Goal: Browse casually

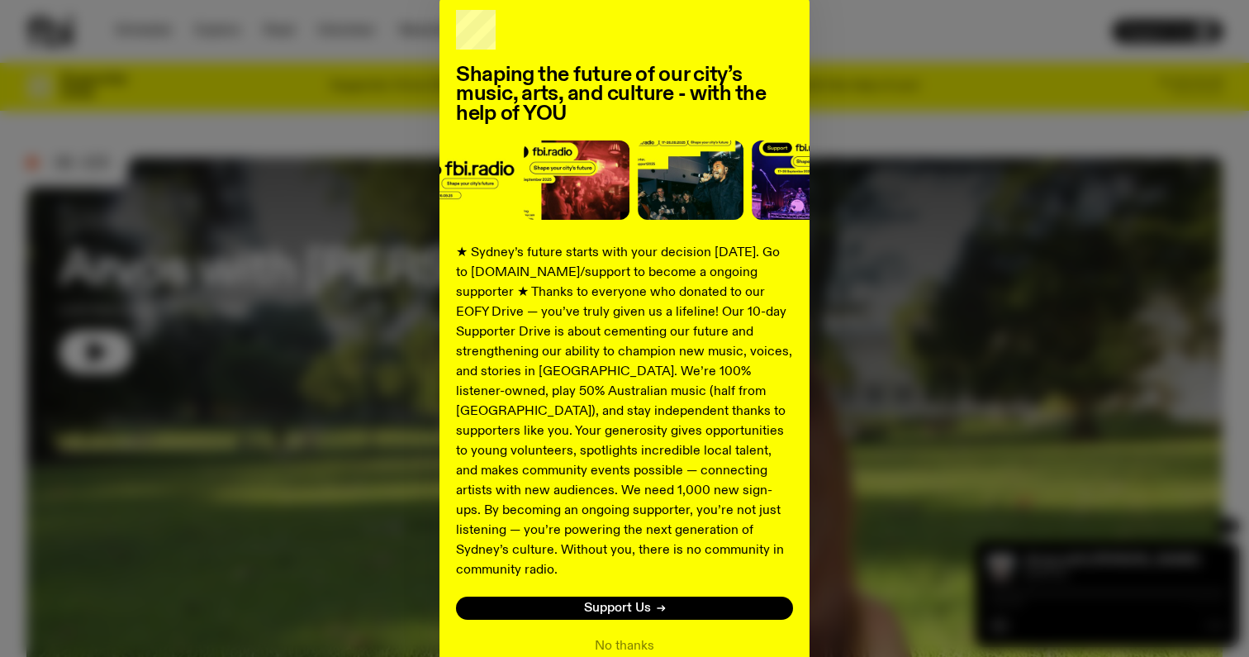
scroll to position [160, 0]
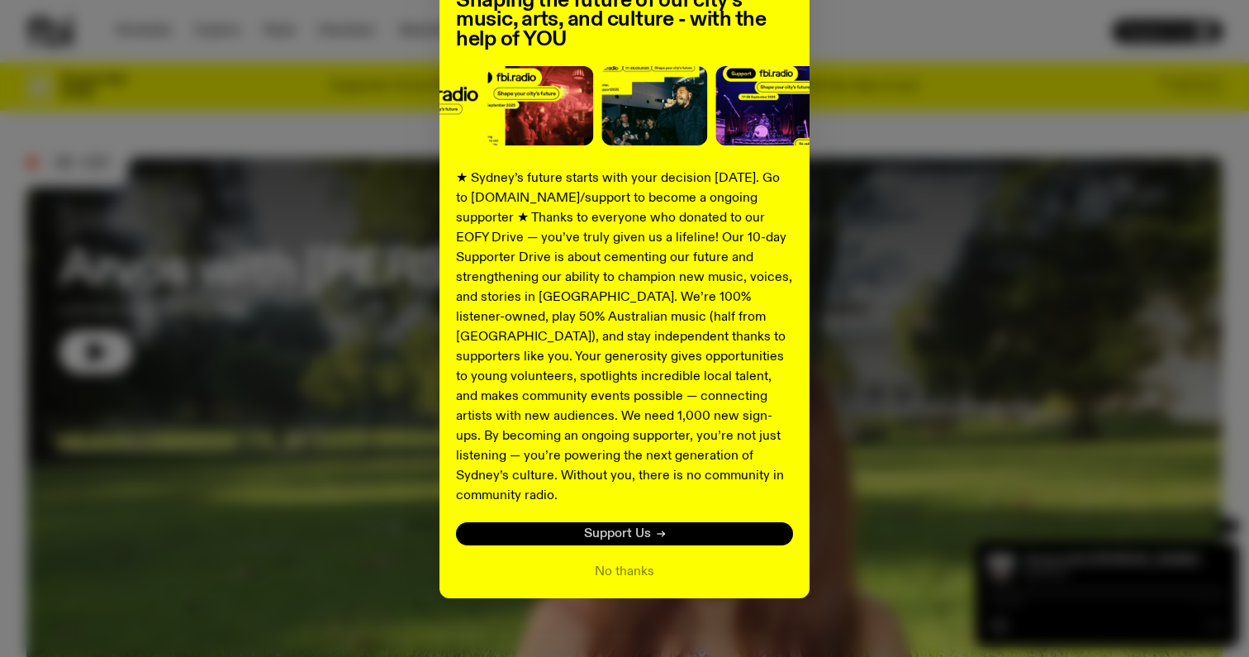
click at [612, 528] on span "Support Us" at bounding box center [617, 534] width 67 height 12
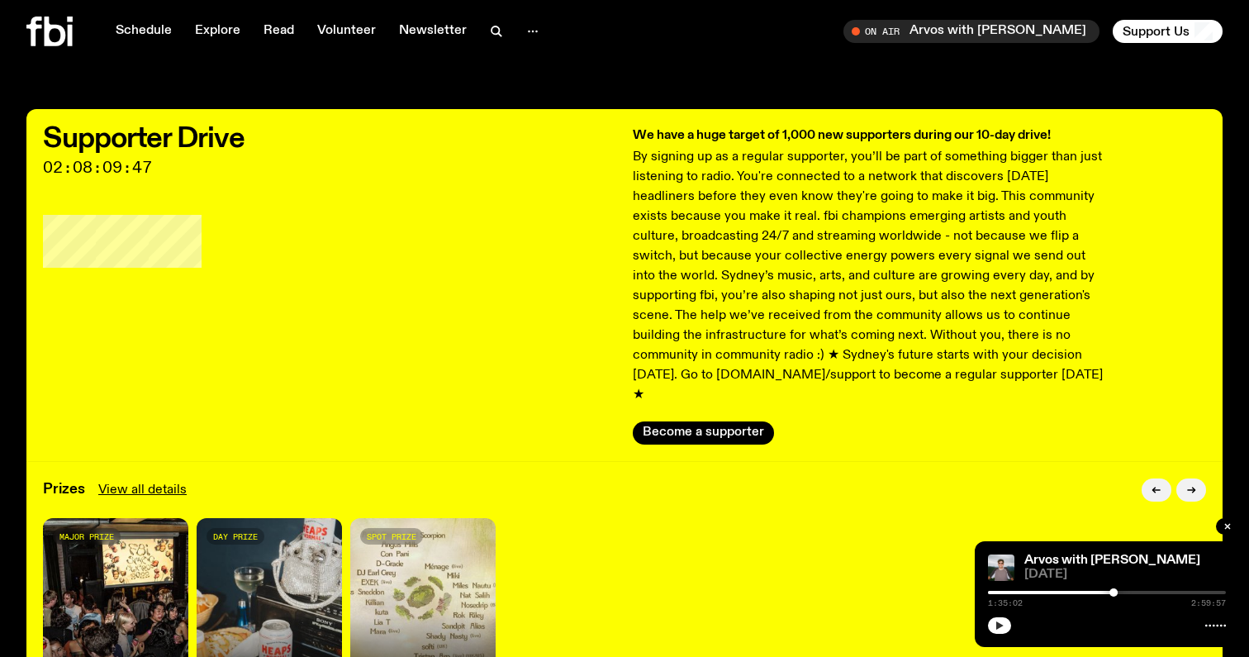
click at [1005, 631] on button "button" at bounding box center [999, 625] width 23 height 17
click at [50, 24] on icon at bounding box center [55, 32] width 21 height 30
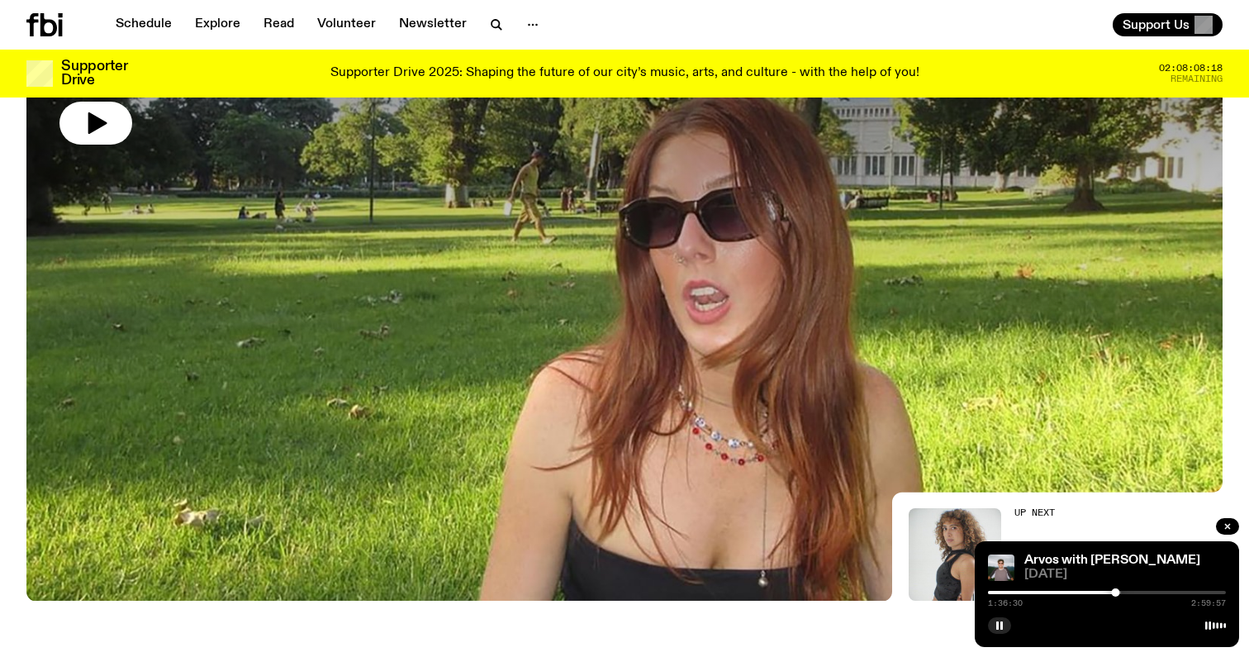
scroll to position [218, 0]
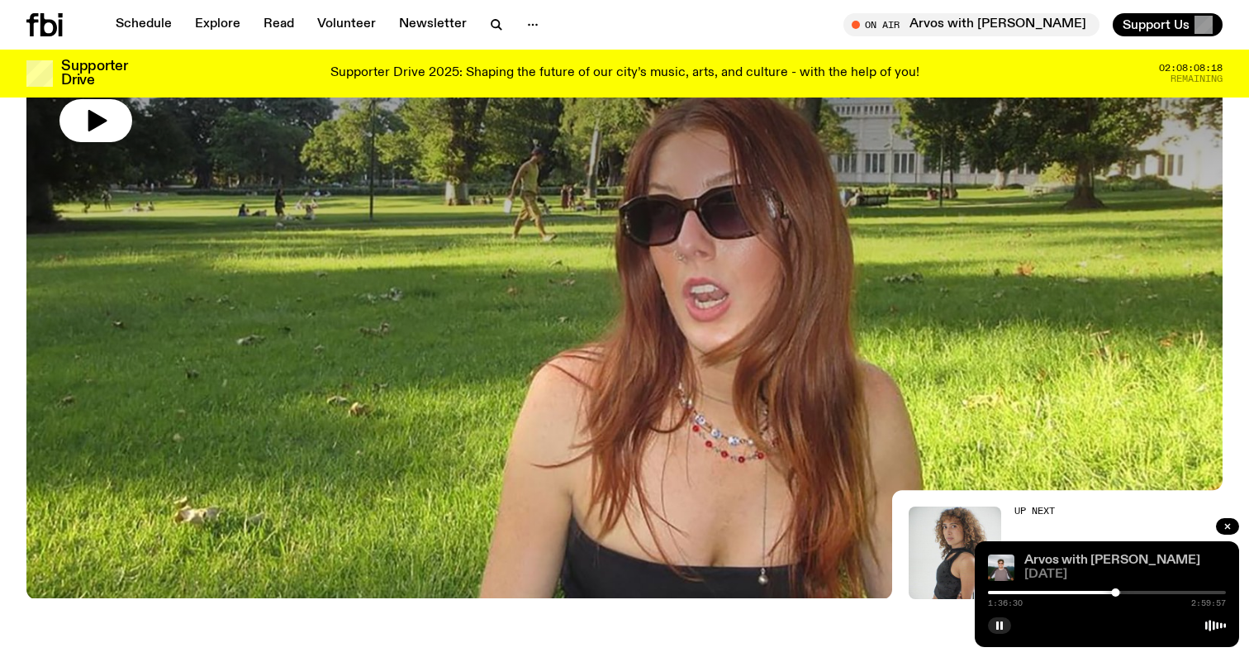
click at [1144, 561] on link "Arvos with [PERSON_NAME]" at bounding box center [1113, 560] width 176 height 13
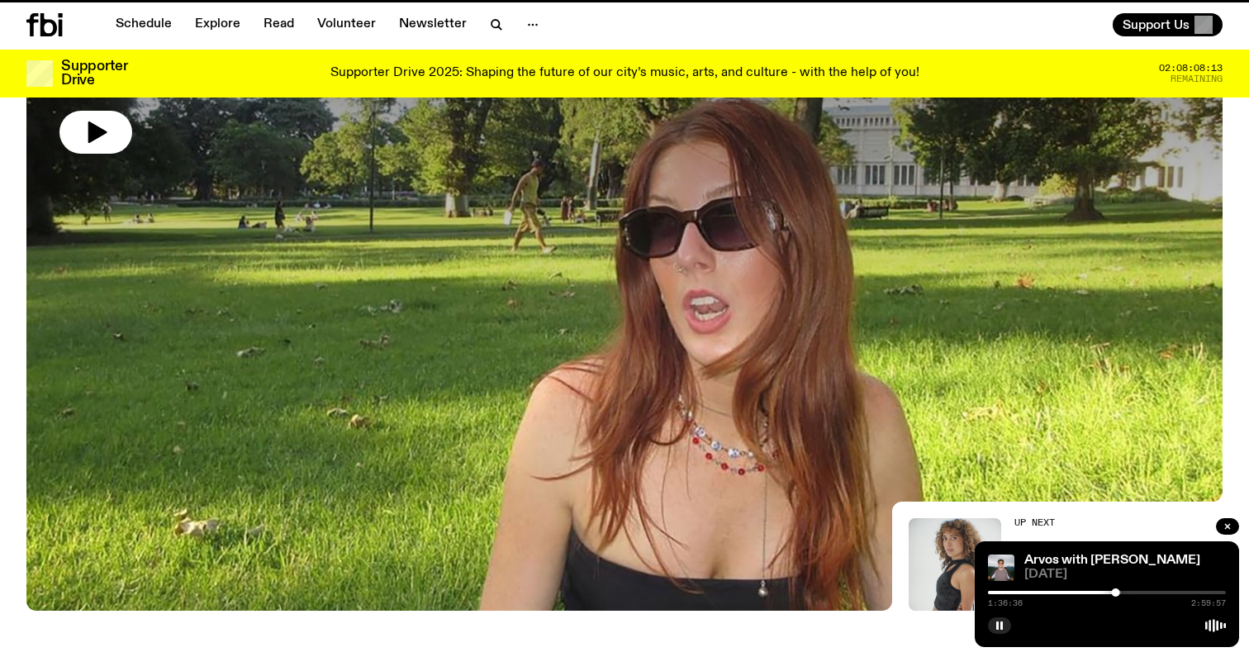
scroll to position [205, 0]
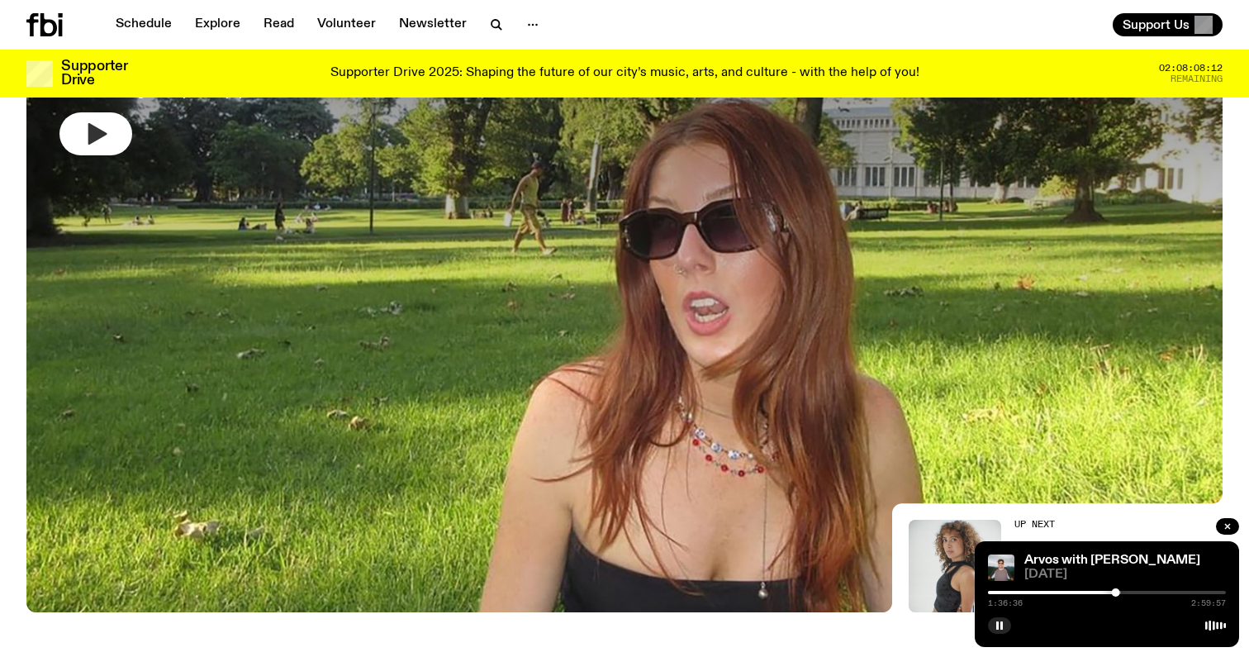
click at [92, 138] on icon "button" at bounding box center [97, 133] width 19 height 21
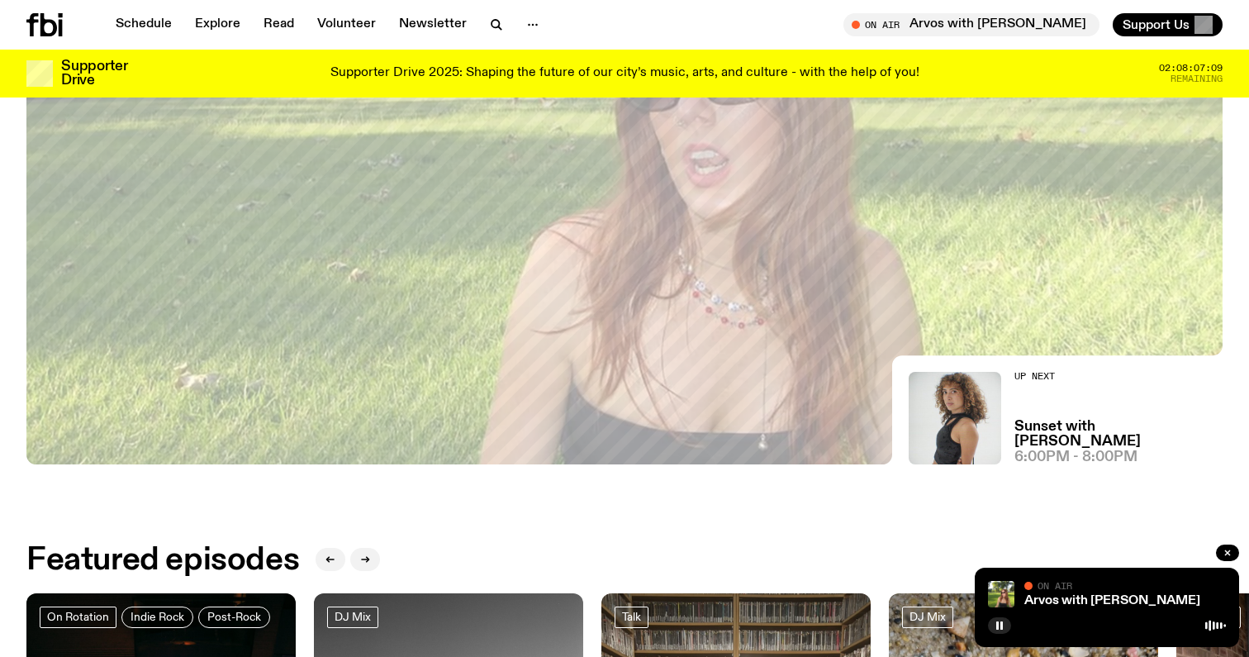
scroll to position [267, 0]
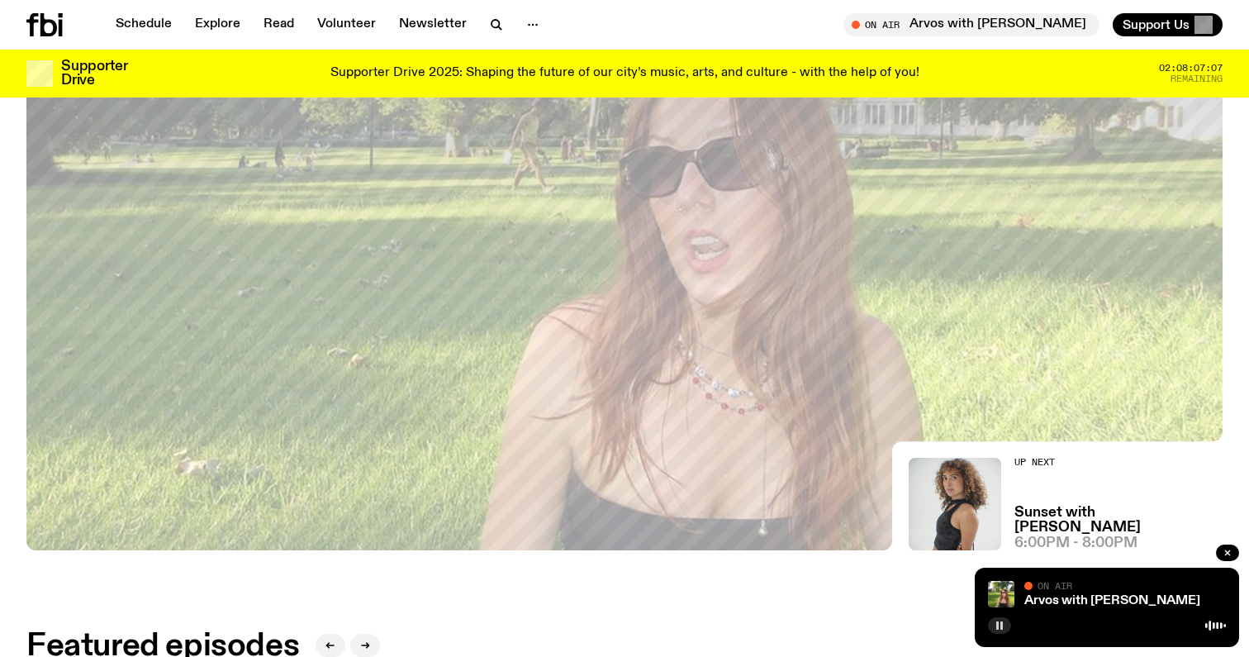
click at [995, 628] on icon "button" at bounding box center [1000, 626] width 10 height 10
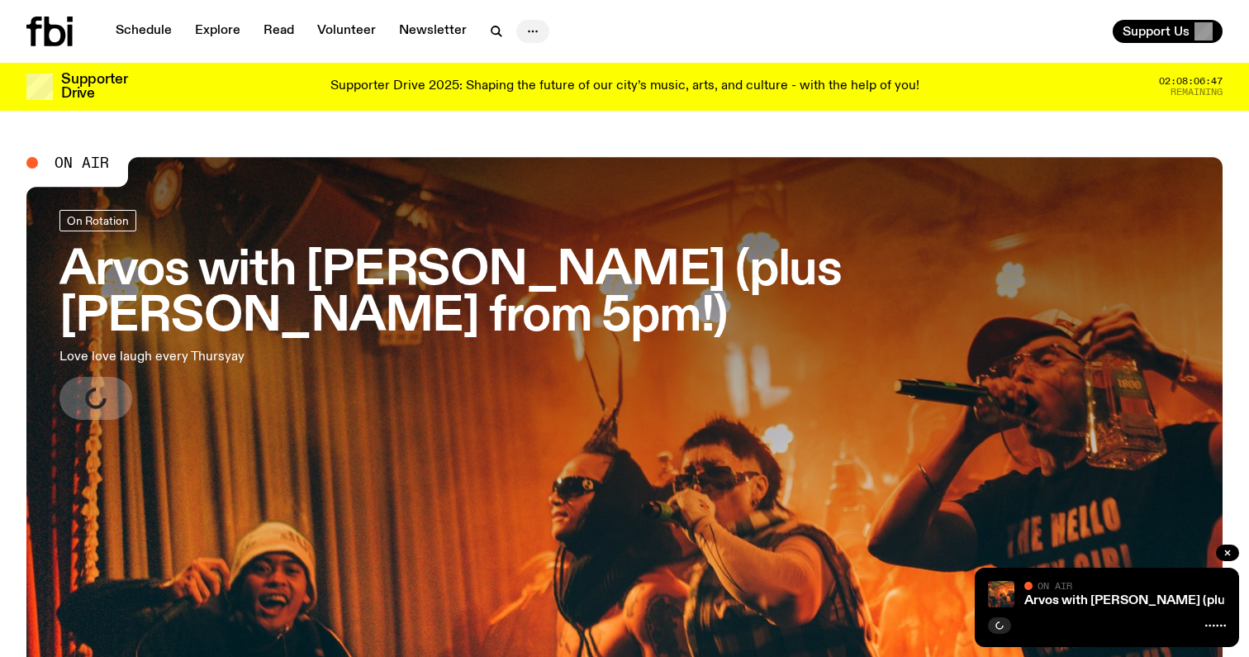
click at [523, 33] on icon "button" at bounding box center [533, 31] width 20 height 20
click at [501, 31] on icon "button" at bounding box center [497, 31] width 20 height 20
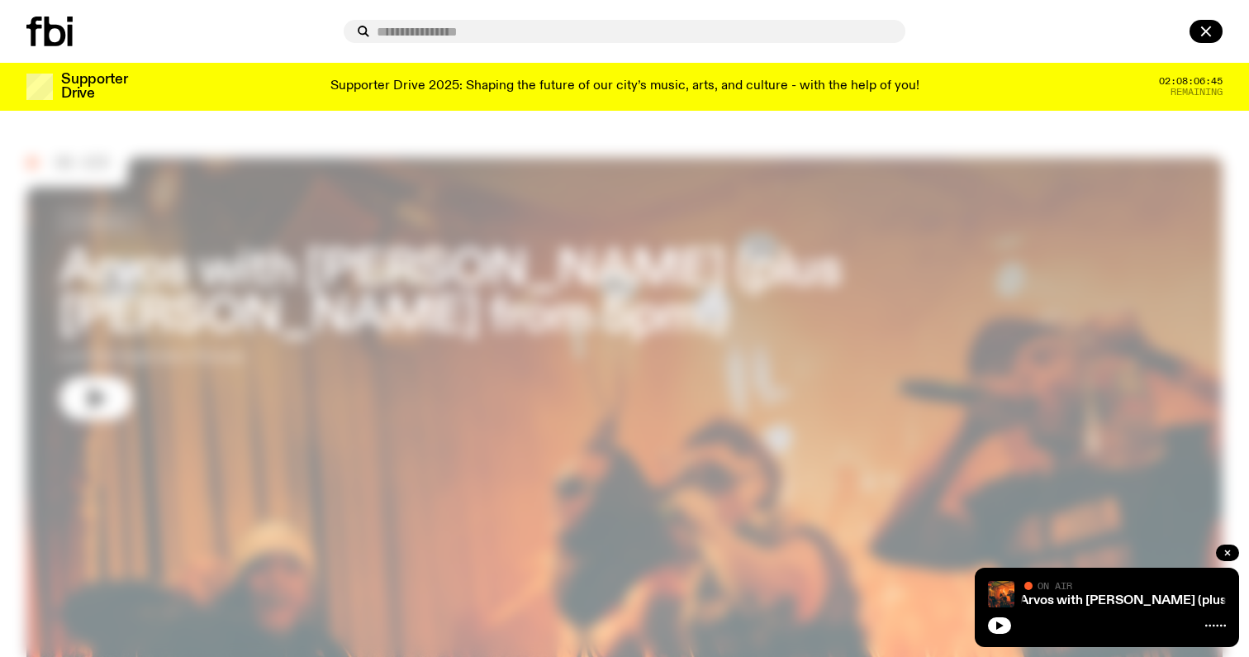
click at [233, 55] on div at bounding box center [624, 31] width 1249 height 63
click at [231, 192] on div at bounding box center [624, 328] width 1249 height 657
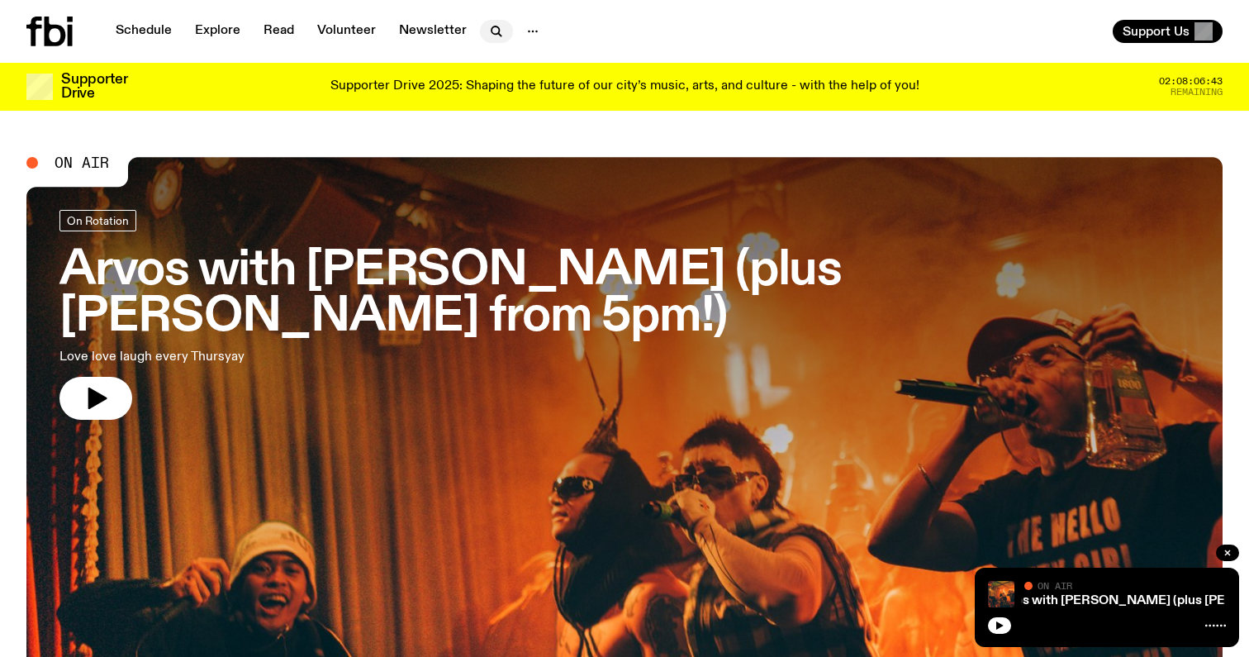
click at [492, 26] on icon "button" at bounding box center [495, 29] width 7 height 7
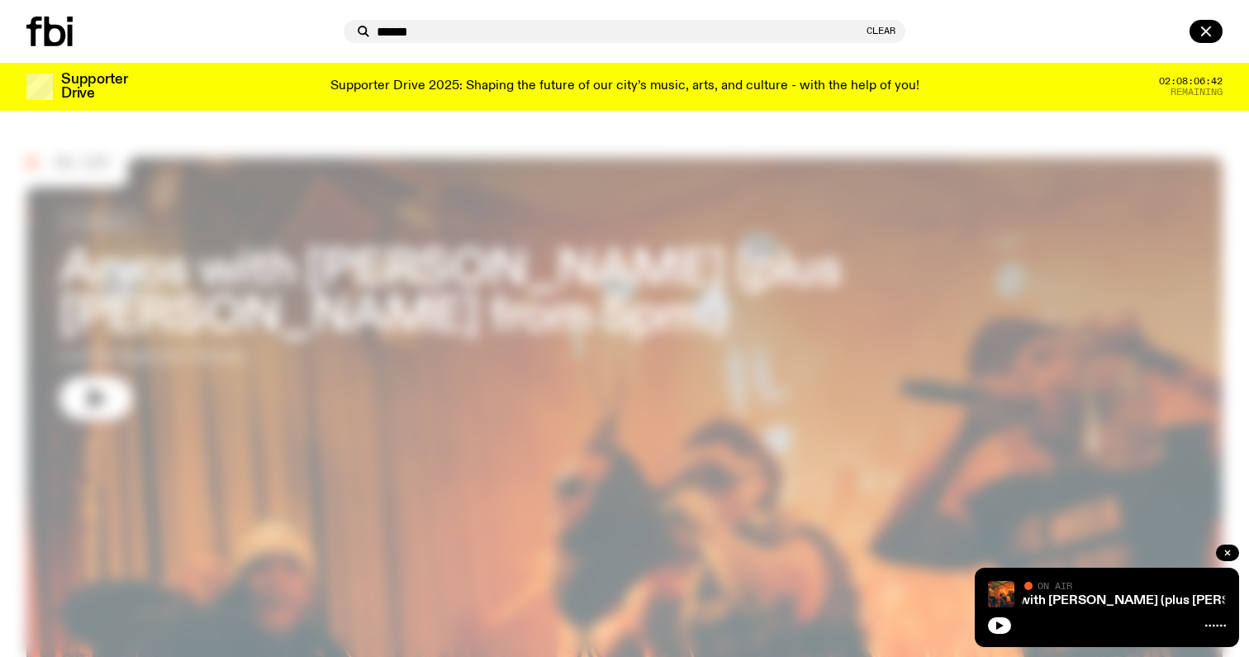
type input "******"
